Goal: Task Accomplishment & Management: Use online tool/utility

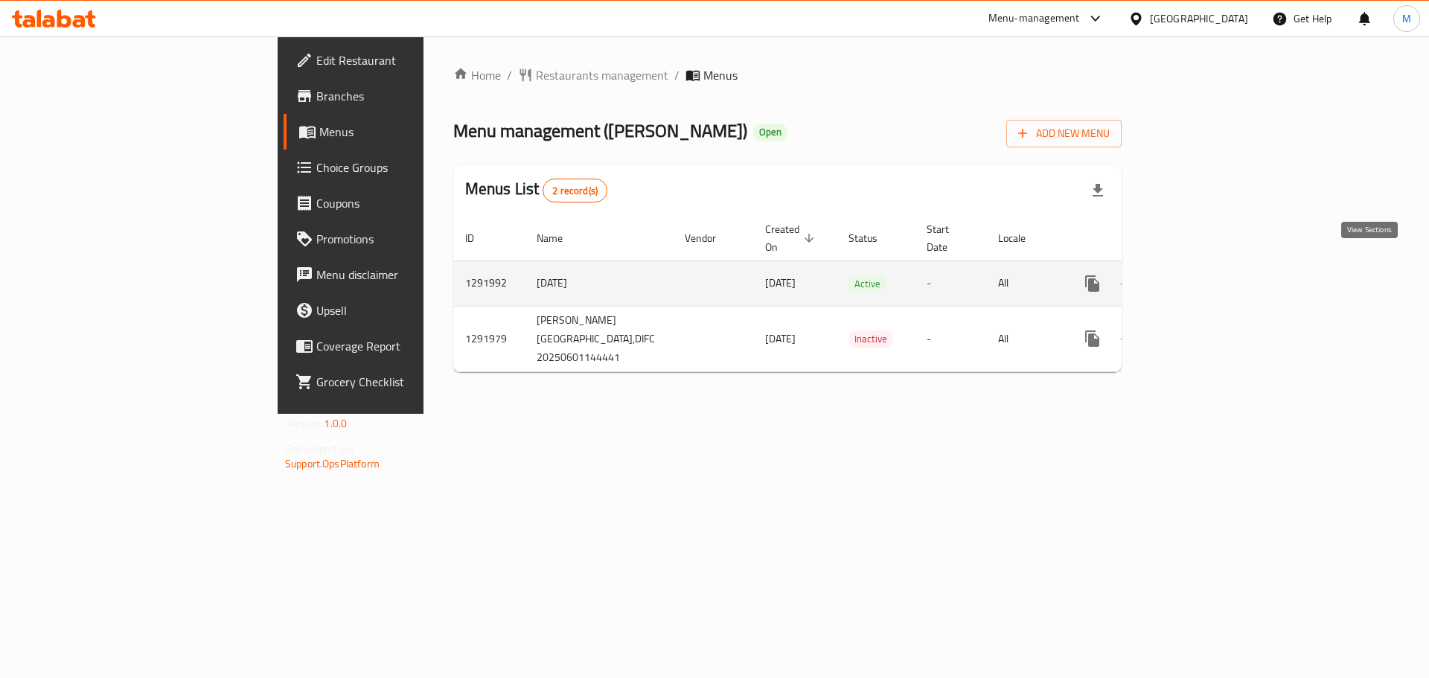
click at [1209, 275] on icon "enhanced table" at bounding box center [1200, 284] width 18 height 18
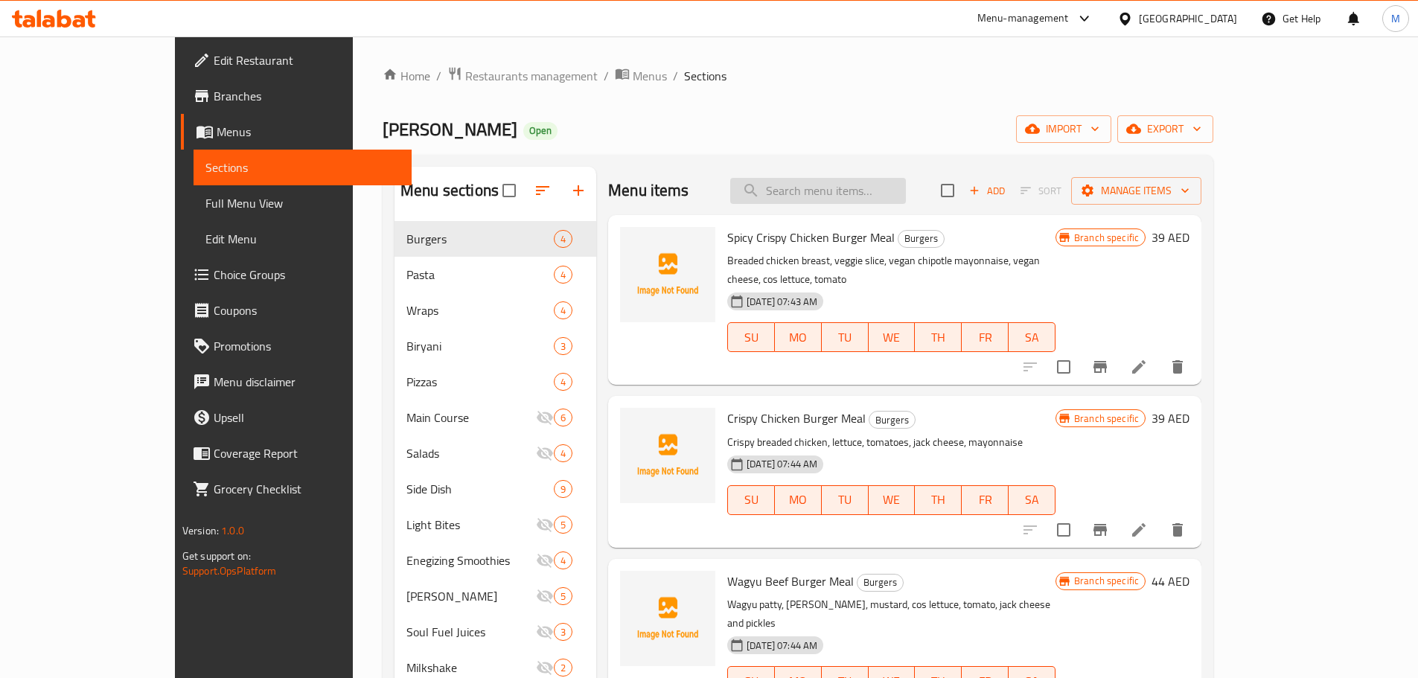
click at [852, 185] on input "search" at bounding box center [818, 191] width 176 height 26
paste input "766058"
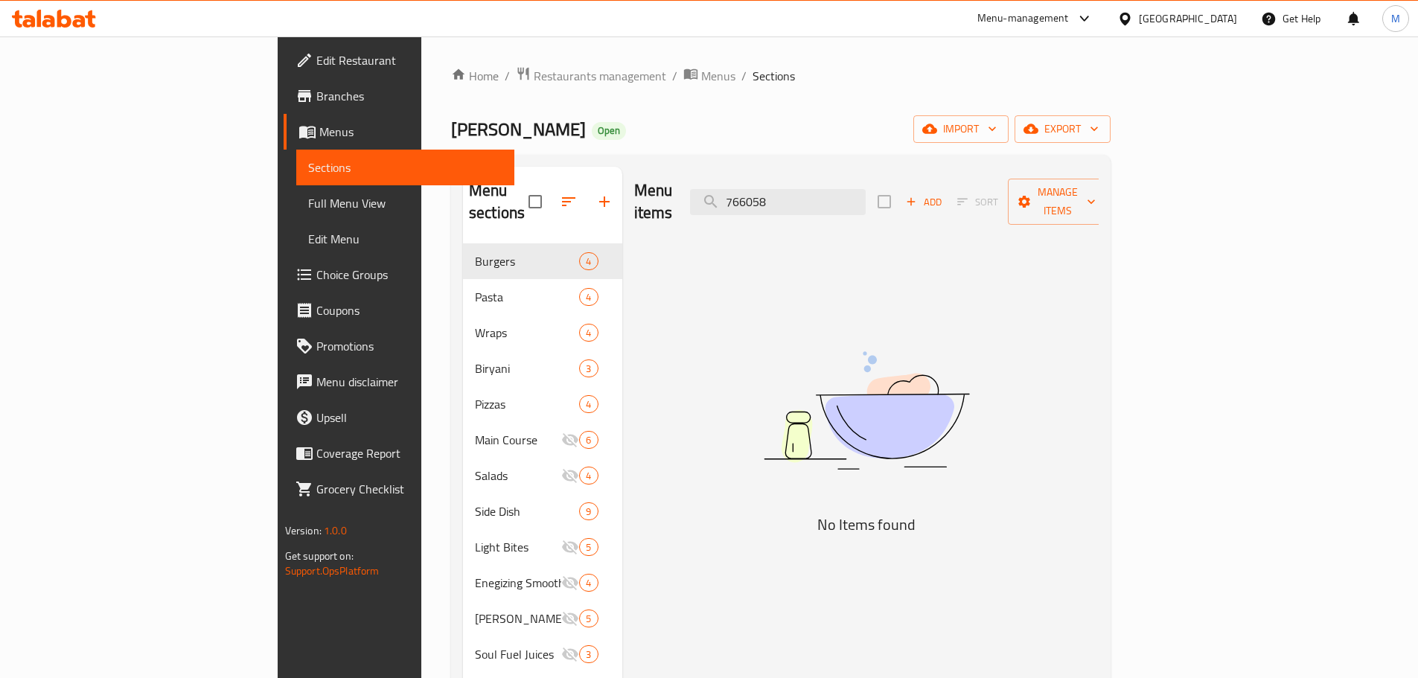
type input "766058"
click at [296, 154] on link "Sections" at bounding box center [405, 168] width 218 height 36
click at [308, 200] on span "Full Menu View" at bounding box center [405, 203] width 194 height 18
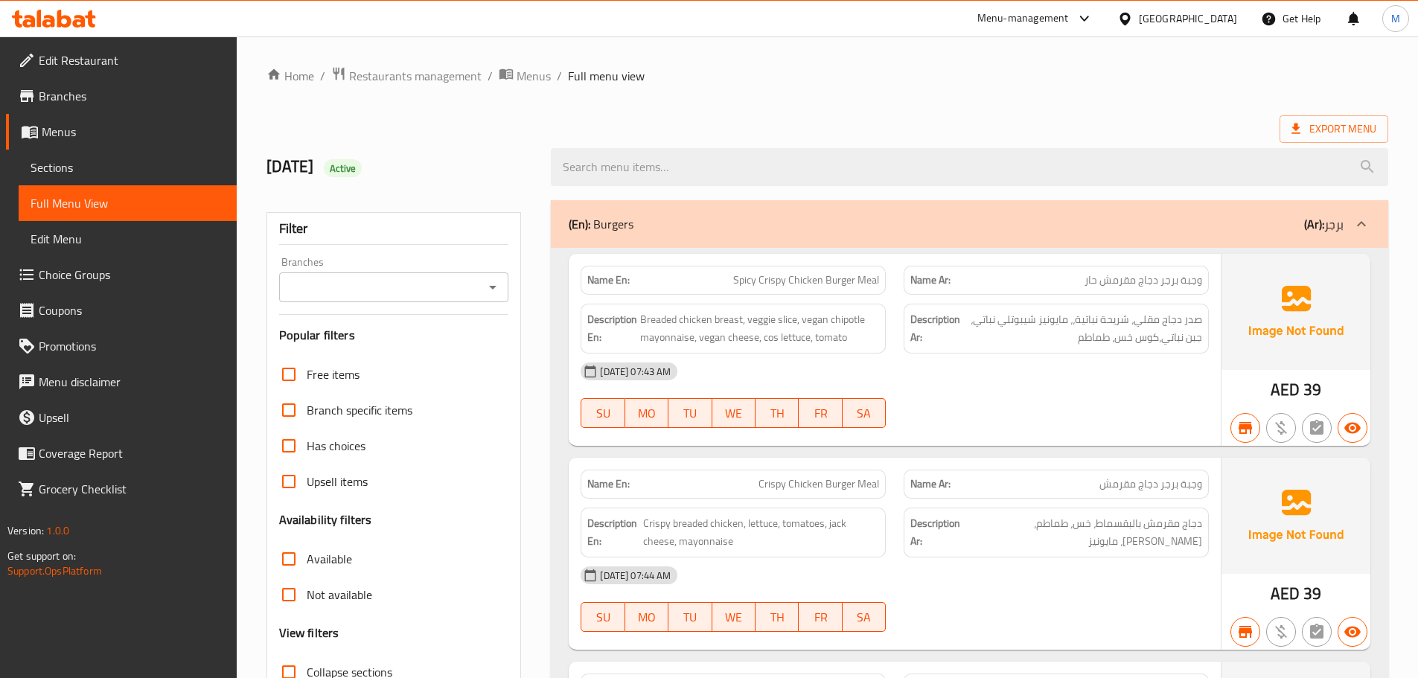
click at [118, 175] on span "Sections" at bounding box center [128, 168] width 194 height 18
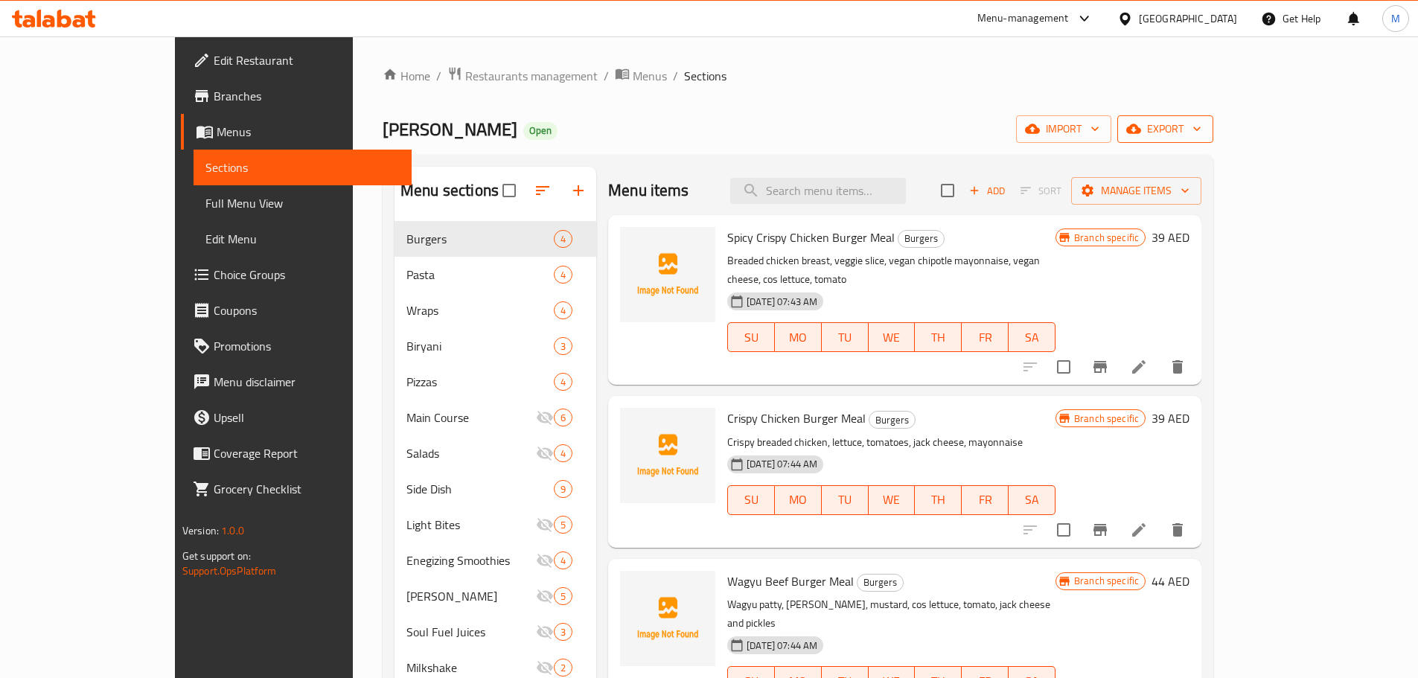
click at [1201, 125] on span "export" at bounding box center [1165, 129] width 72 height 19
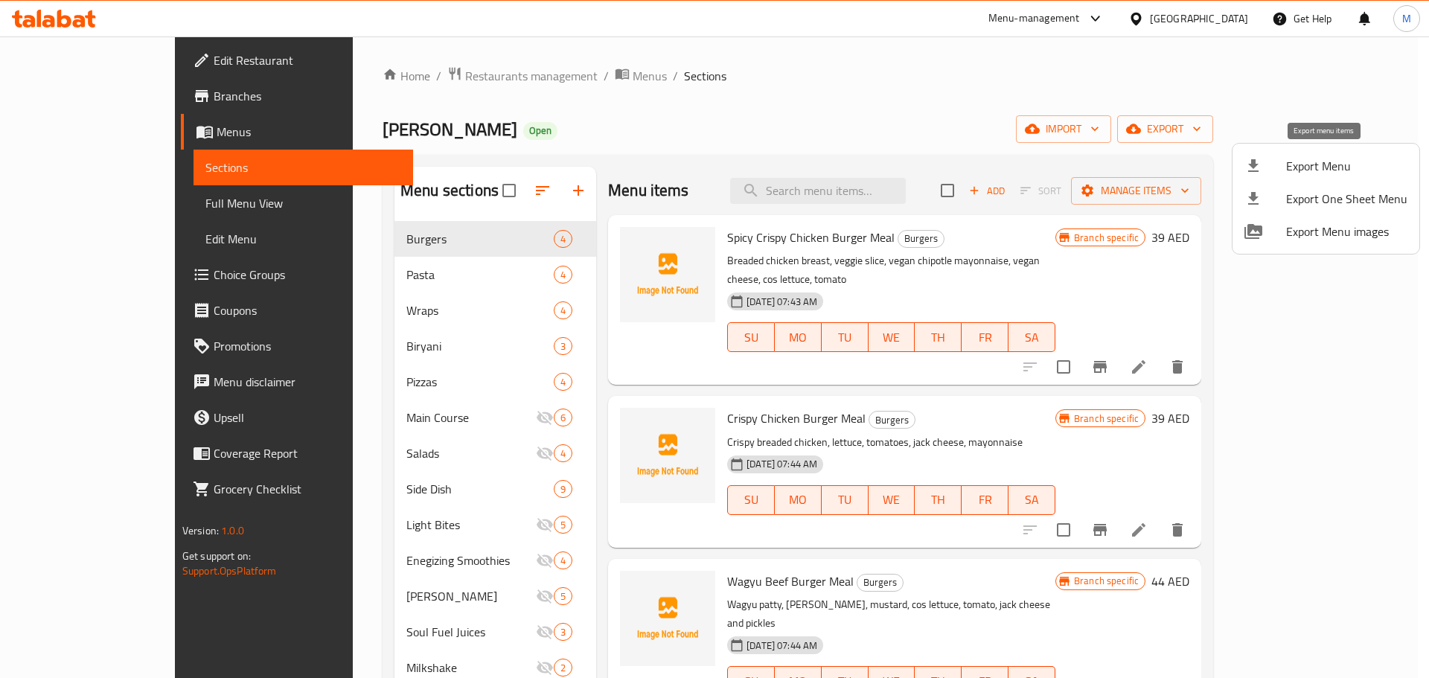
click at [1354, 165] on span "Export Menu" at bounding box center [1346, 166] width 121 height 18
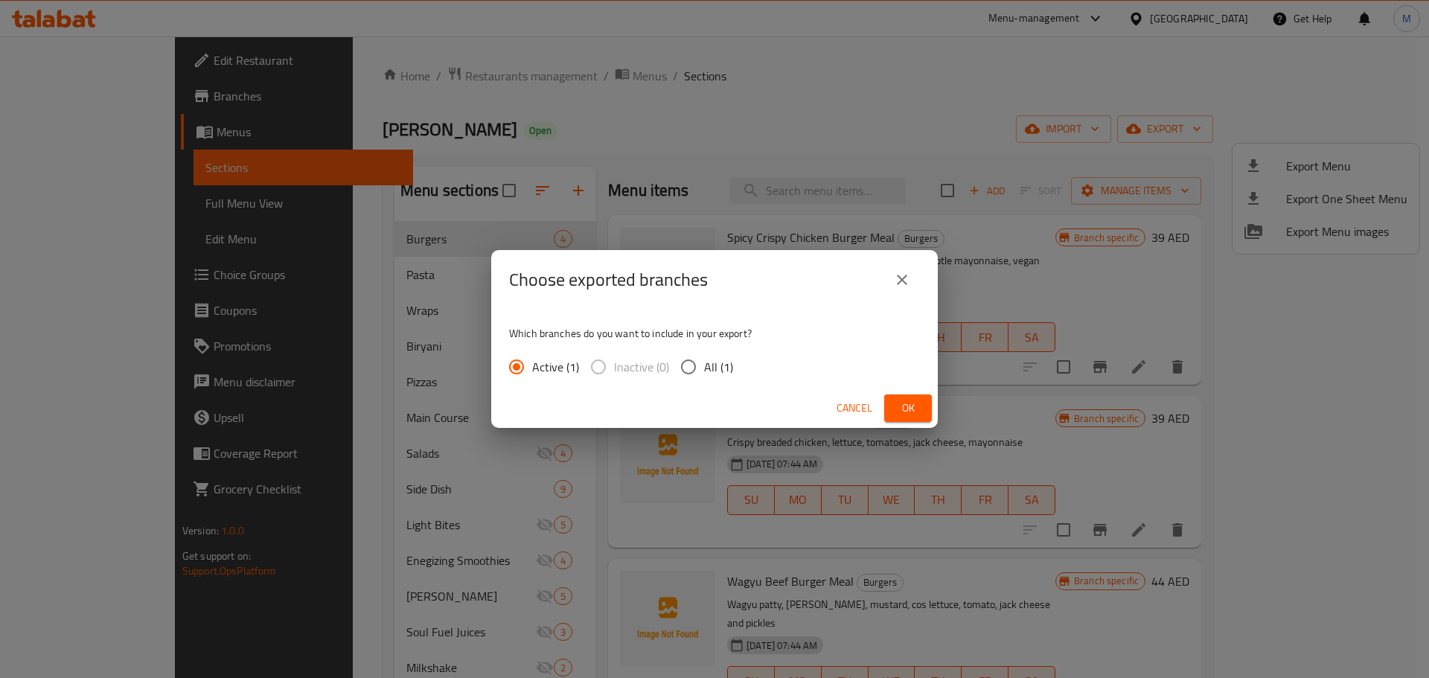
click at [699, 363] on input "All (1)" at bounding box center [688, 366] width 31 height 31
radio input "true"
click at [908, 400] on span "Ok" at bounding box center [908, 408] width 24 height 19
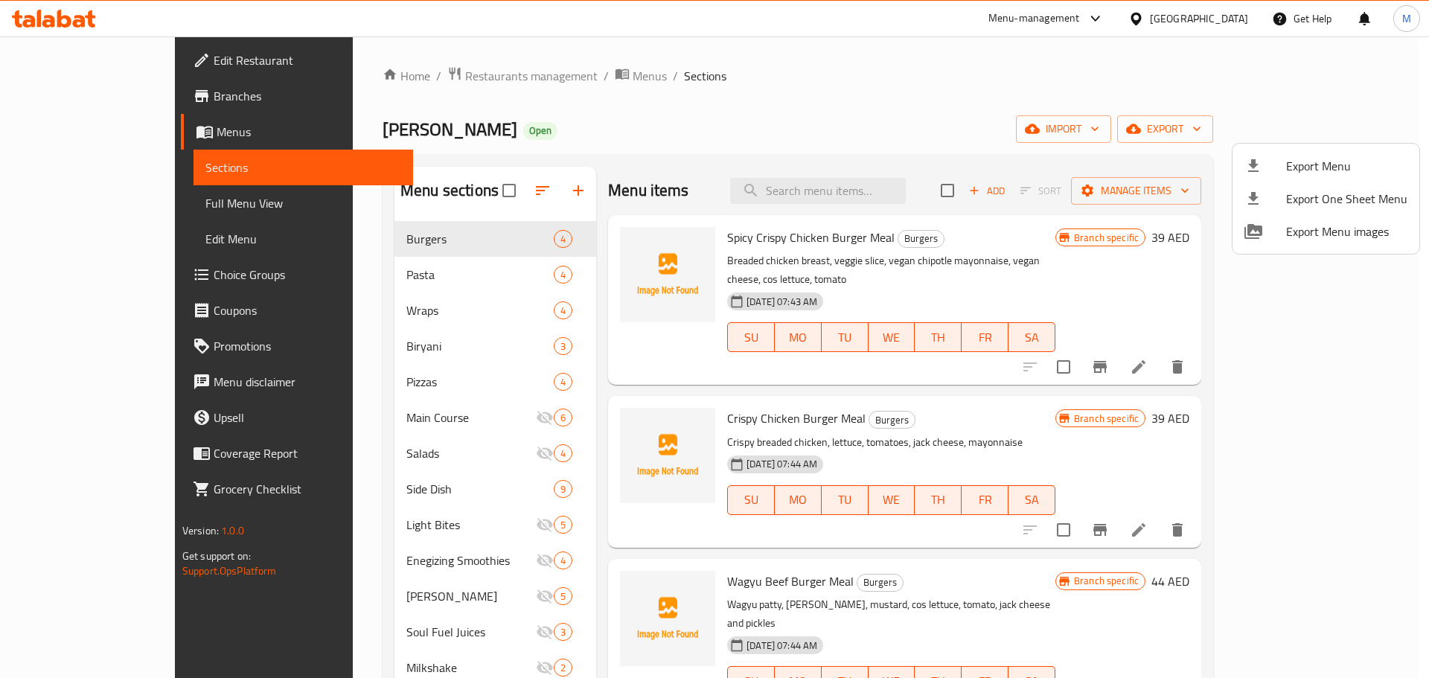
click at [76, 98] on div at bounding box center [714, 339] width 1429 height 678
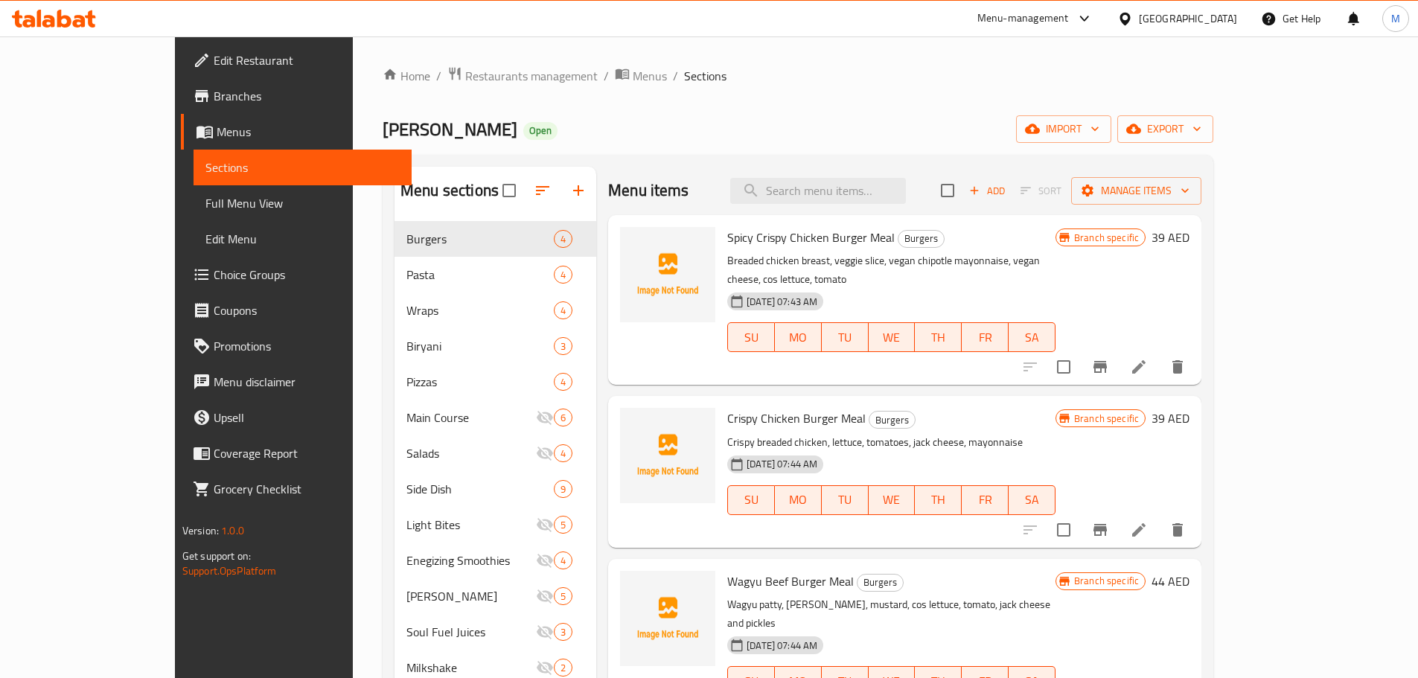
click at [214, 98] on span "Branches" at bounding box center [307, 96] width 186 height 18
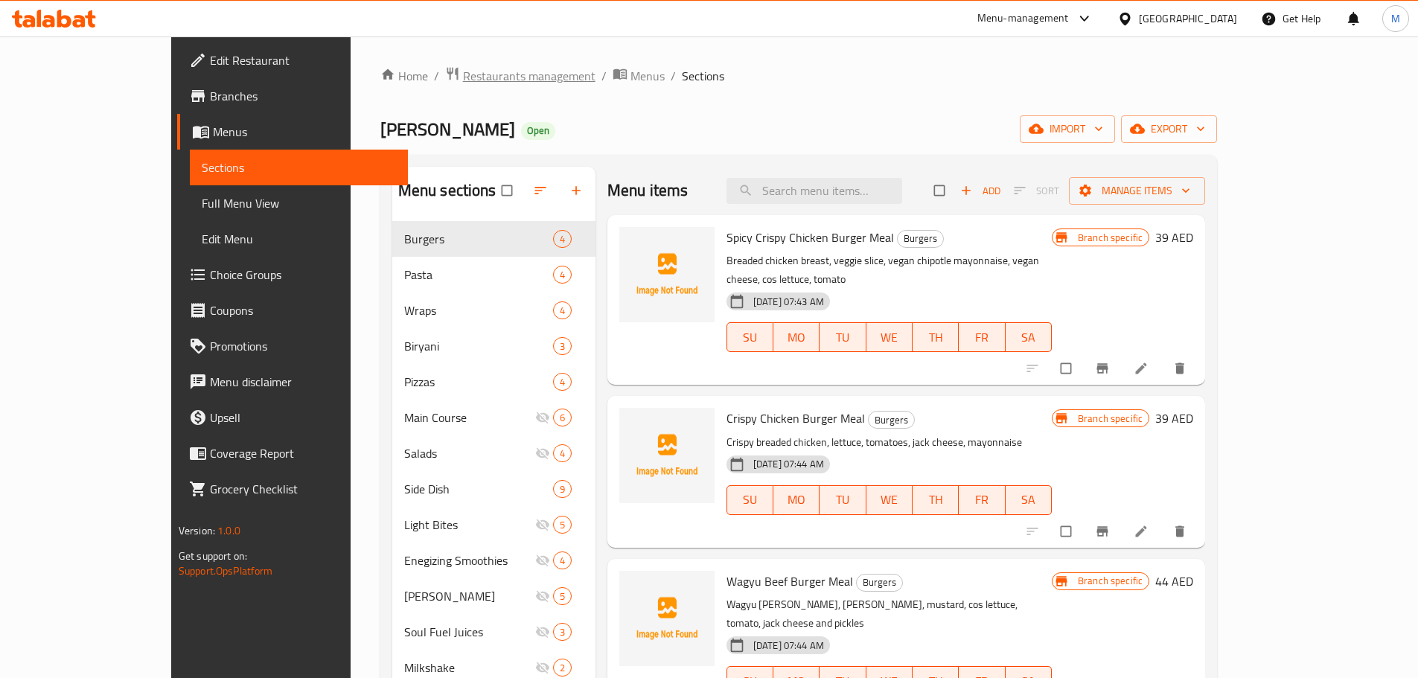
click at [463, 77] on span "Restaurants management" at bounding box center [529, 76] width 132 height 18
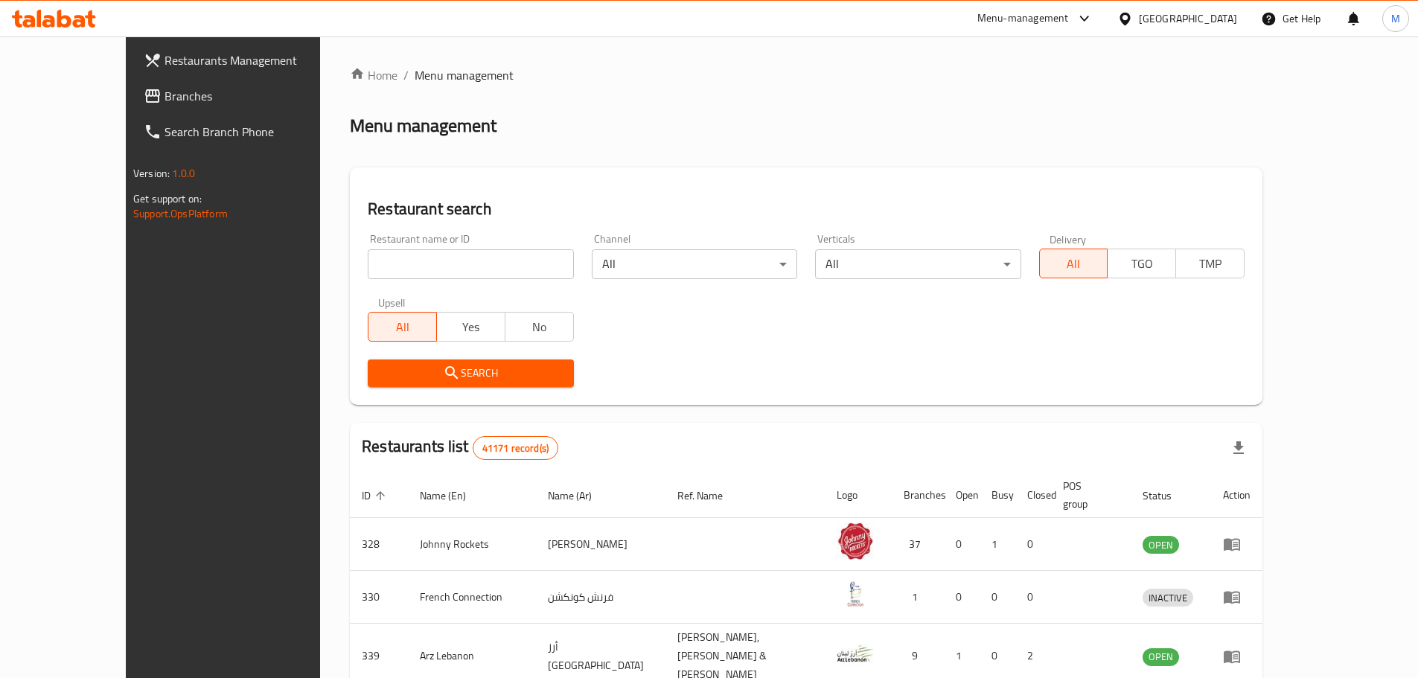
click at [165, 103] on span "Branches" at bounding box center [258, 96] width 186 height 18
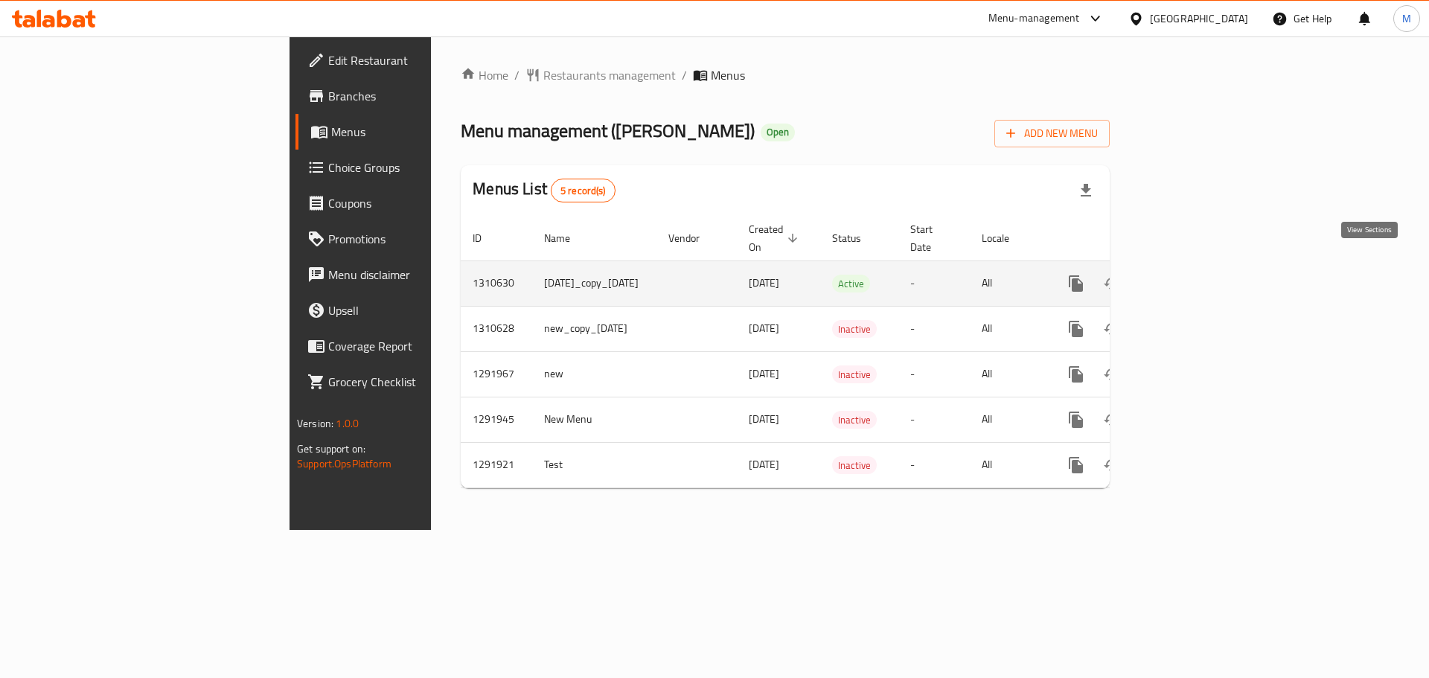
click at [1192, 275] on icon "enhanced table" at bounding box center [1184, 284] width 18 height 18
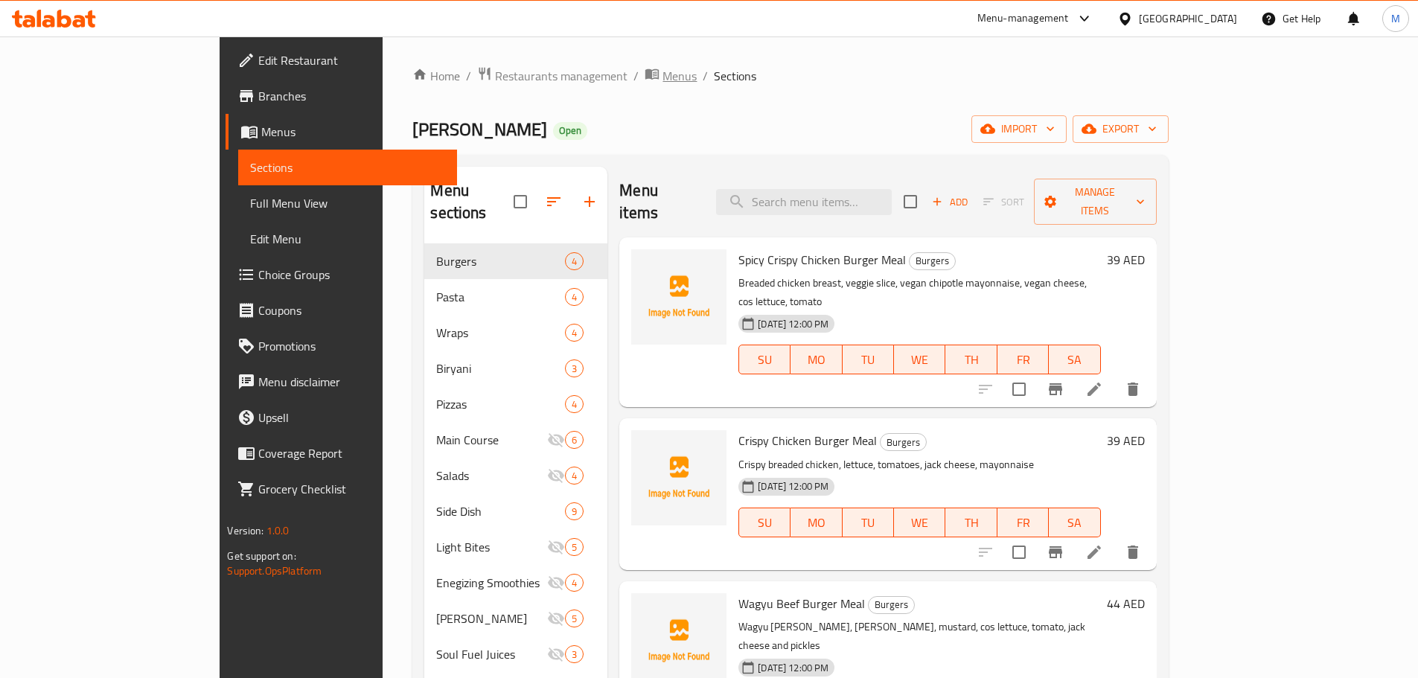
click at [662, 68] on span "Menus" at bounding box center [679, 76] width 34 height 18
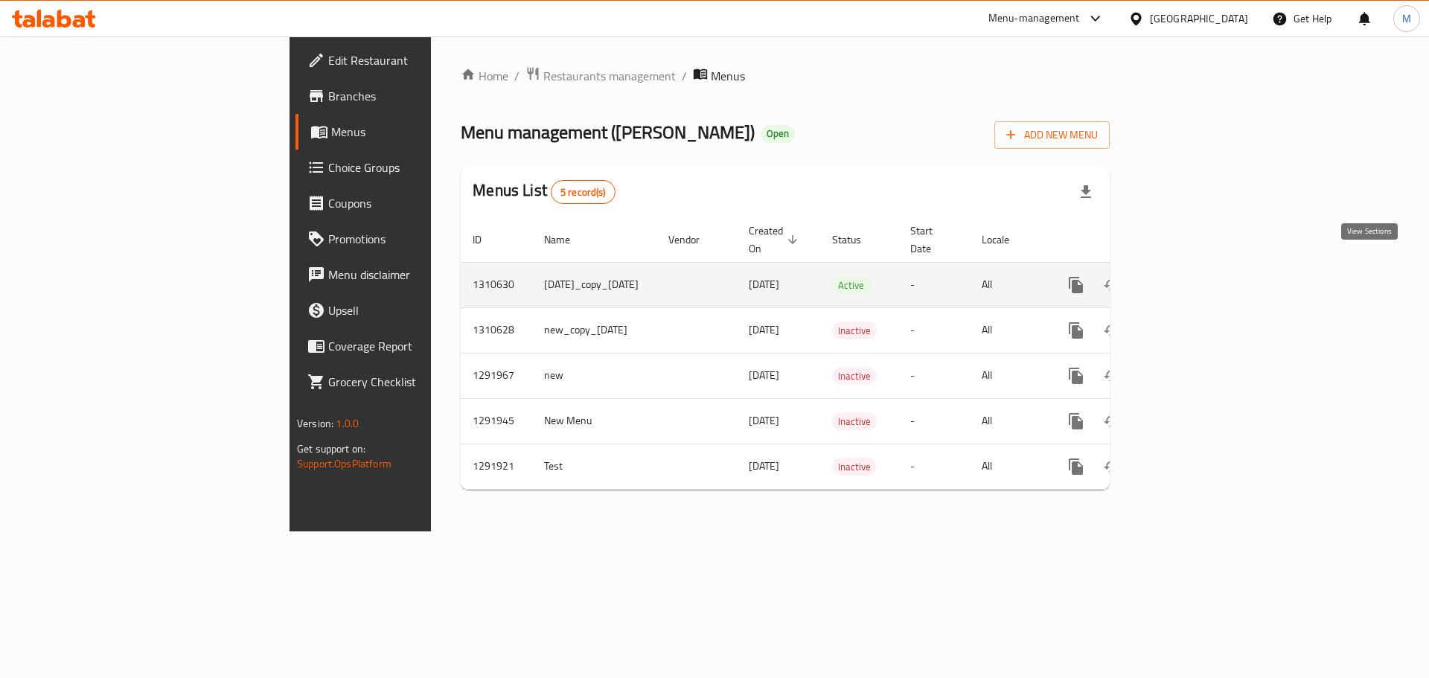
click at [1201, 276] on link "enhanced table" at bounding box center [1184, 285] width 36 height 36
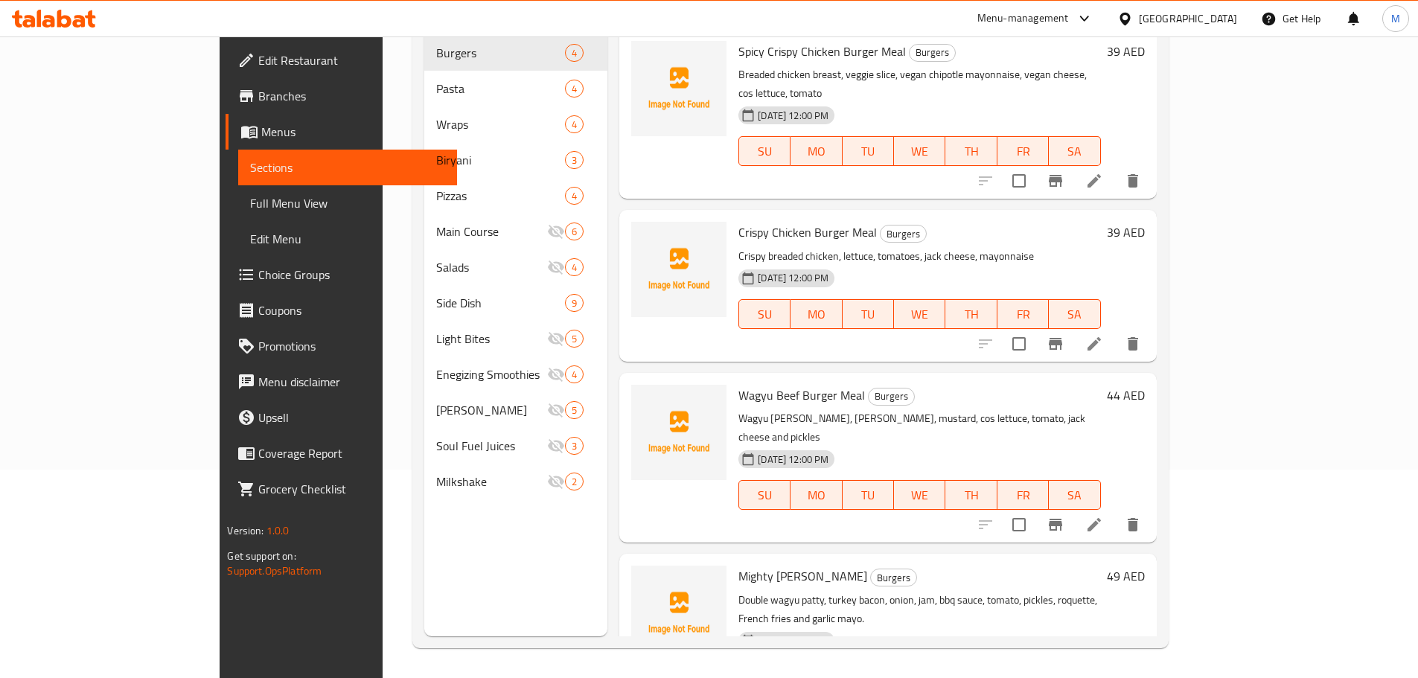
scroll to position [60, 0]
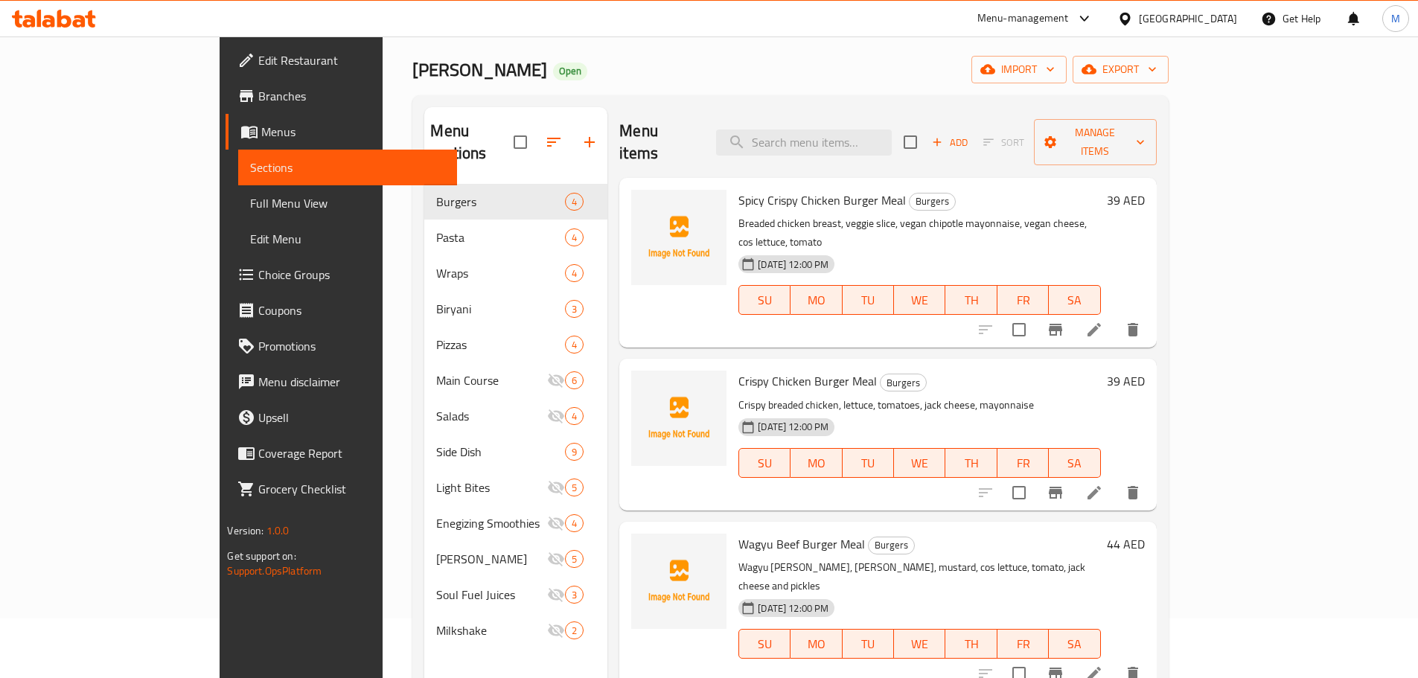
click at [727, 100] on div "Menu sections Burgers 4 Pasta 4 Wraps 4 Biryani 3 Pizzas 4 Main Course 6 Salads…" at bounding box center [790, 446] width 756 height 702
click at [1157, 72] on span "export" at bounding box center [1121, 69] width 72 height 19
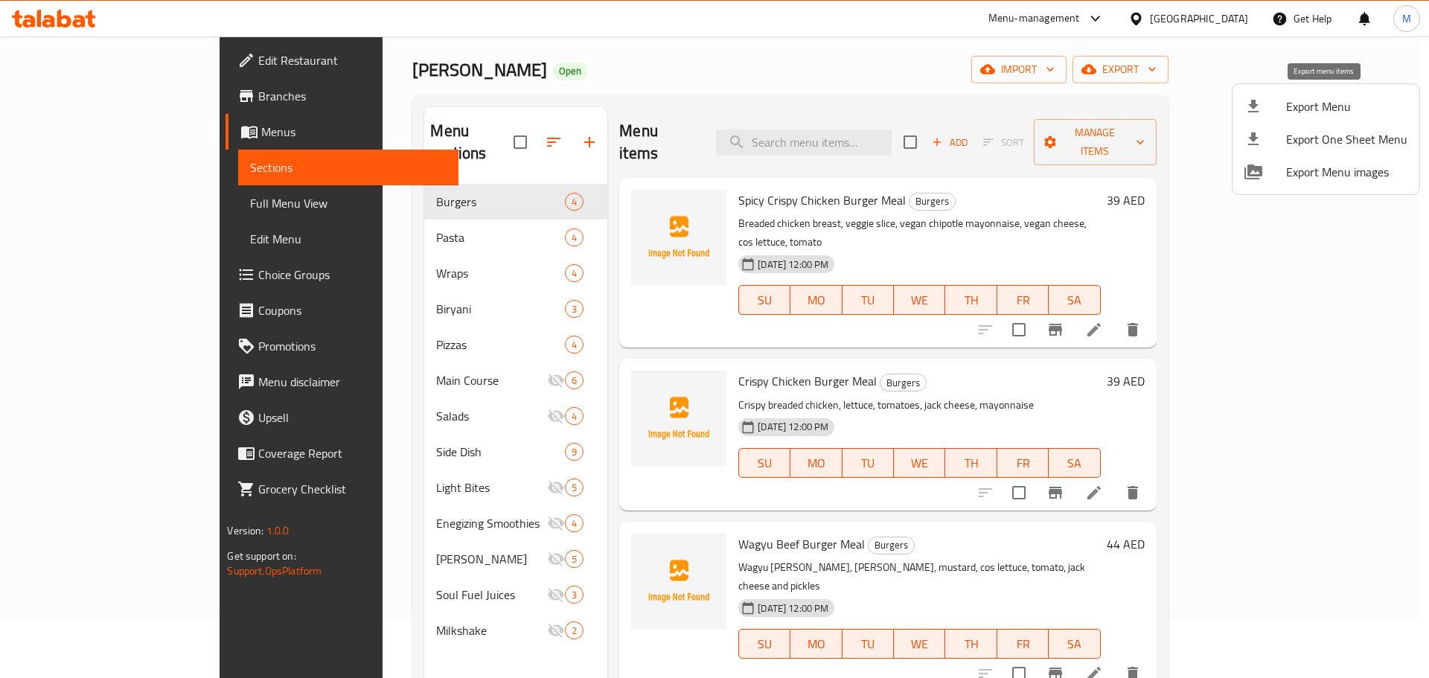
click at [1312, 109] on span "Export Menu" at bounding box center [1346, 107] width 121 height 18
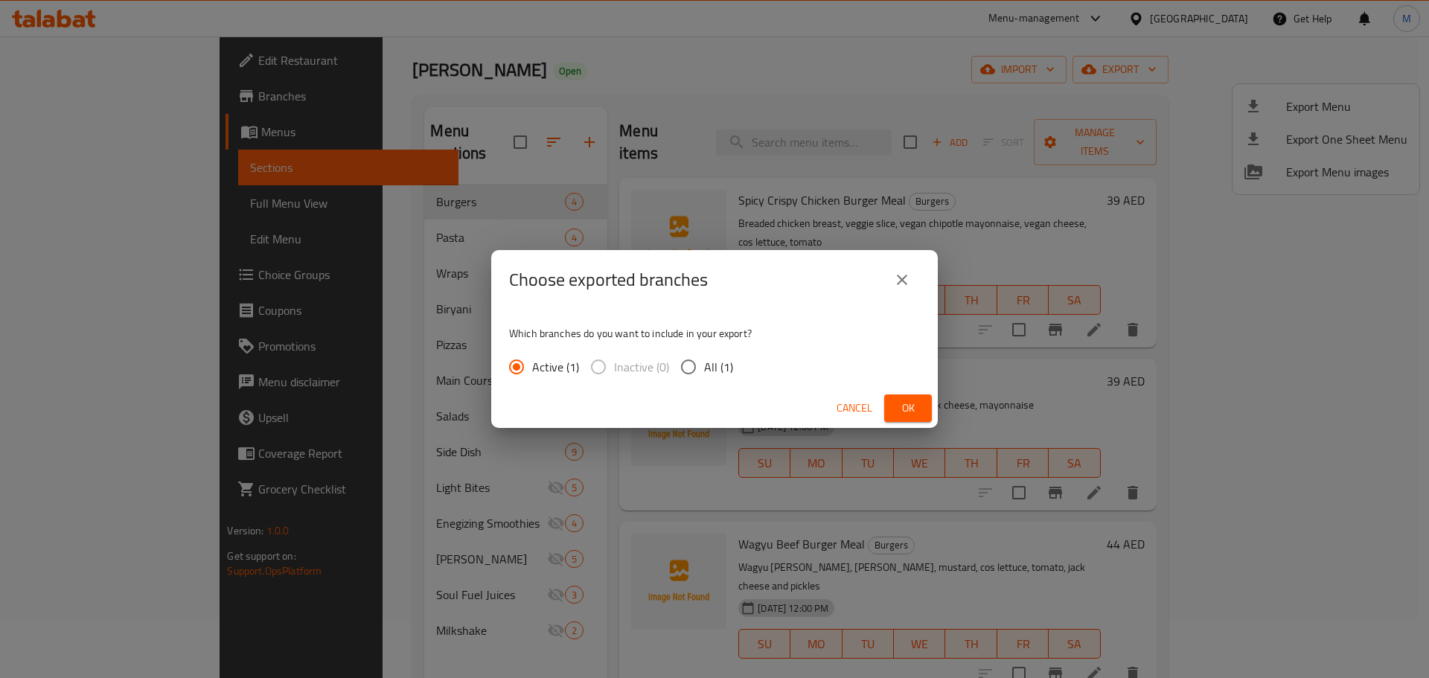
click at [706, 365] on span "All (1)" at bounding box center [718, 367] width 29 height 18
click at [704, 365] on input "All (1)" at bounding box center [688, 366] width 31 height 31
radio input "true"
click at [910, 412] on span "Ok" at bounding box center [908, 408] width 24 height 19
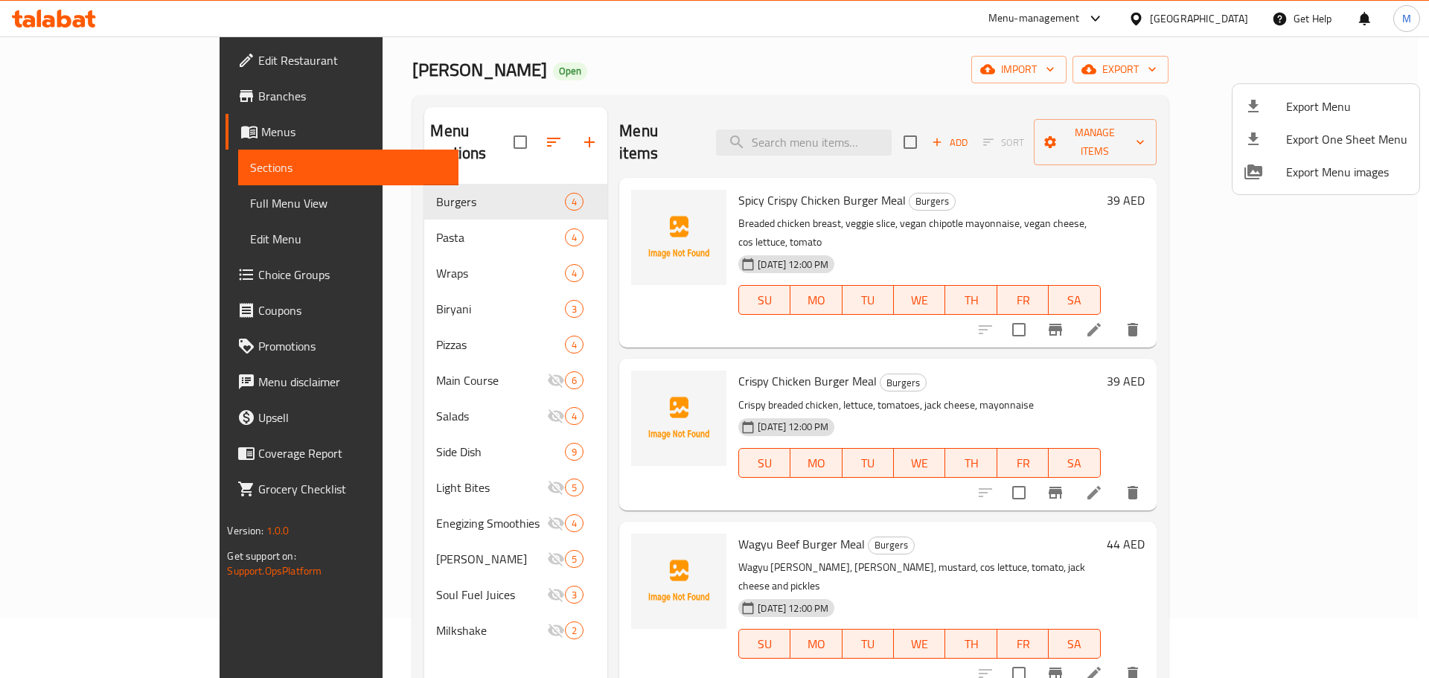
click at [106, 101] on div at bounding box center [714, 339] width 1429 height 678
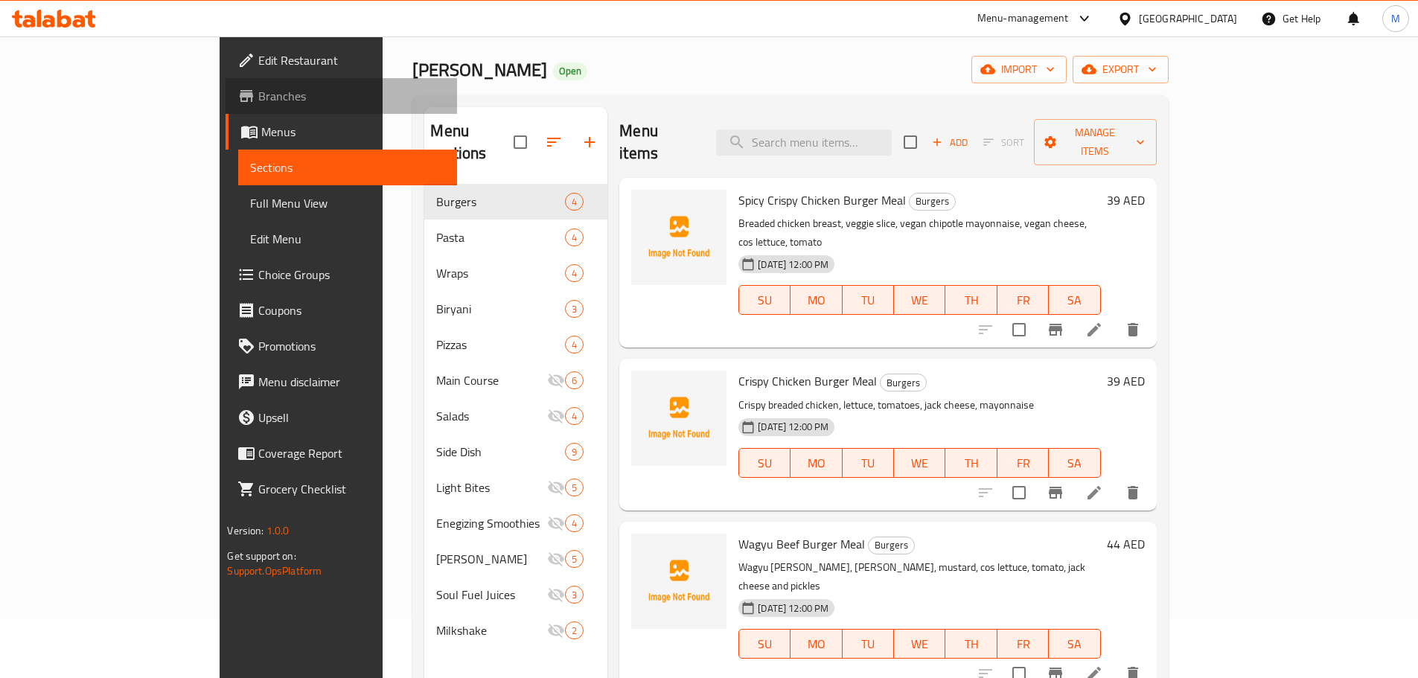
click at [258, 92] on span "Branches" at bounding box center [351, 96] width 186 height 18
